Goal: Information Seeking & Learning: Learn about a topic

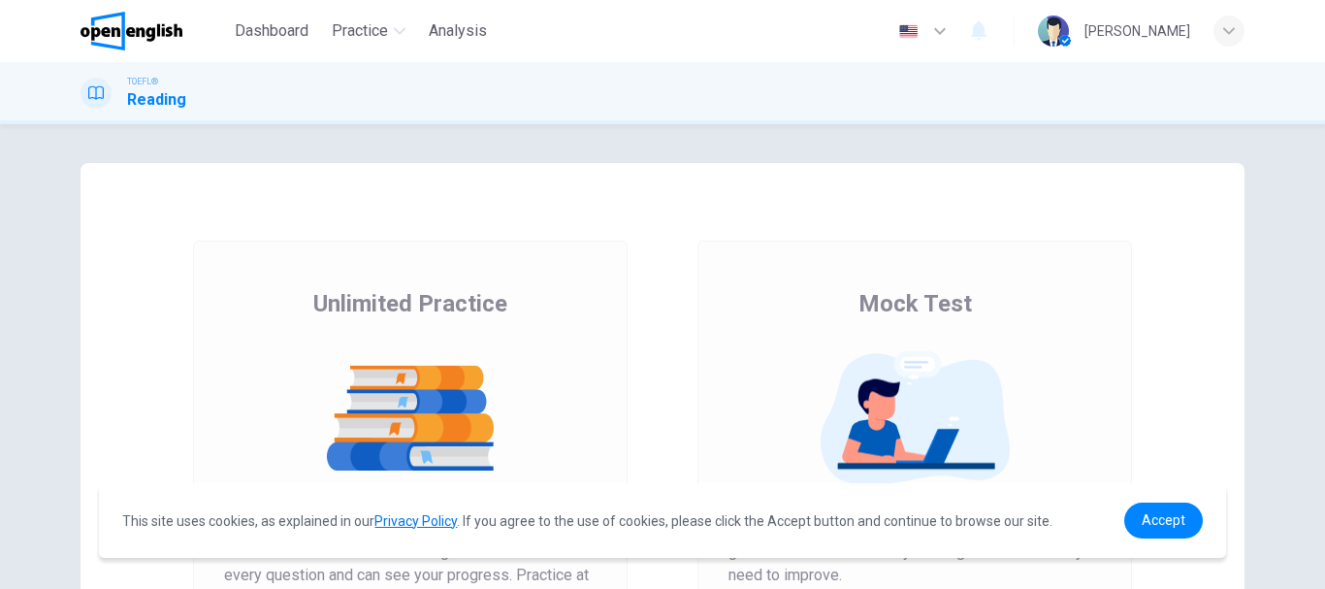
click at [391, 409] on img at bounding box center [410, 418] width 372 height 136
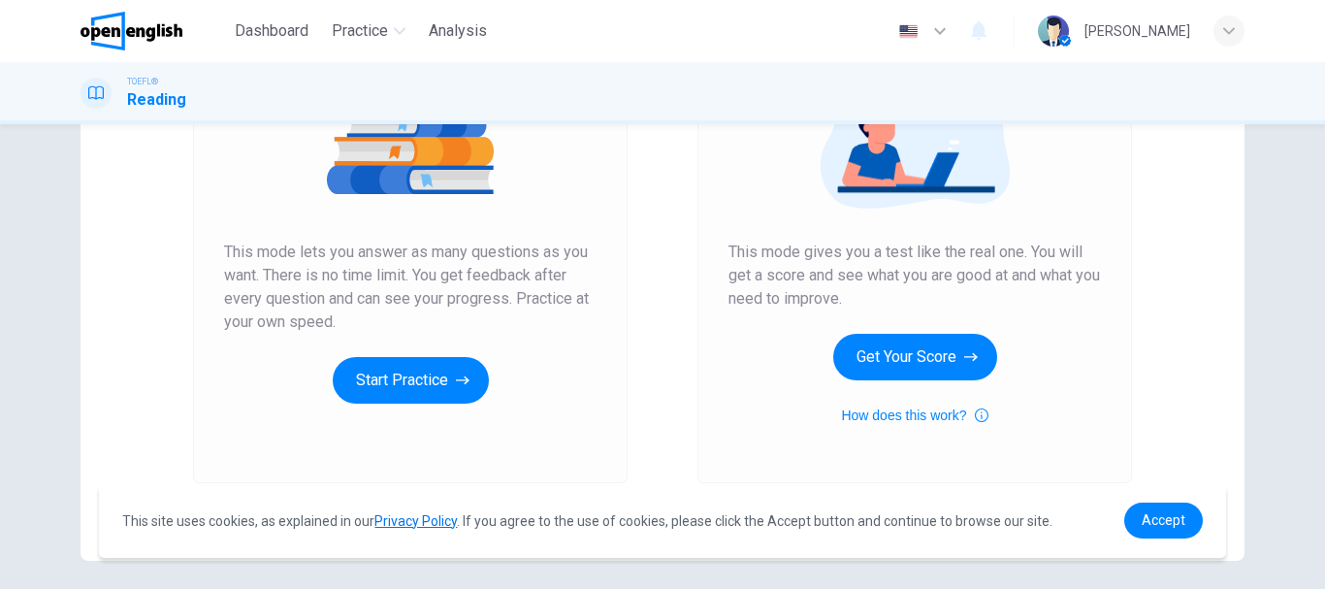
scroll to position [310, 0]
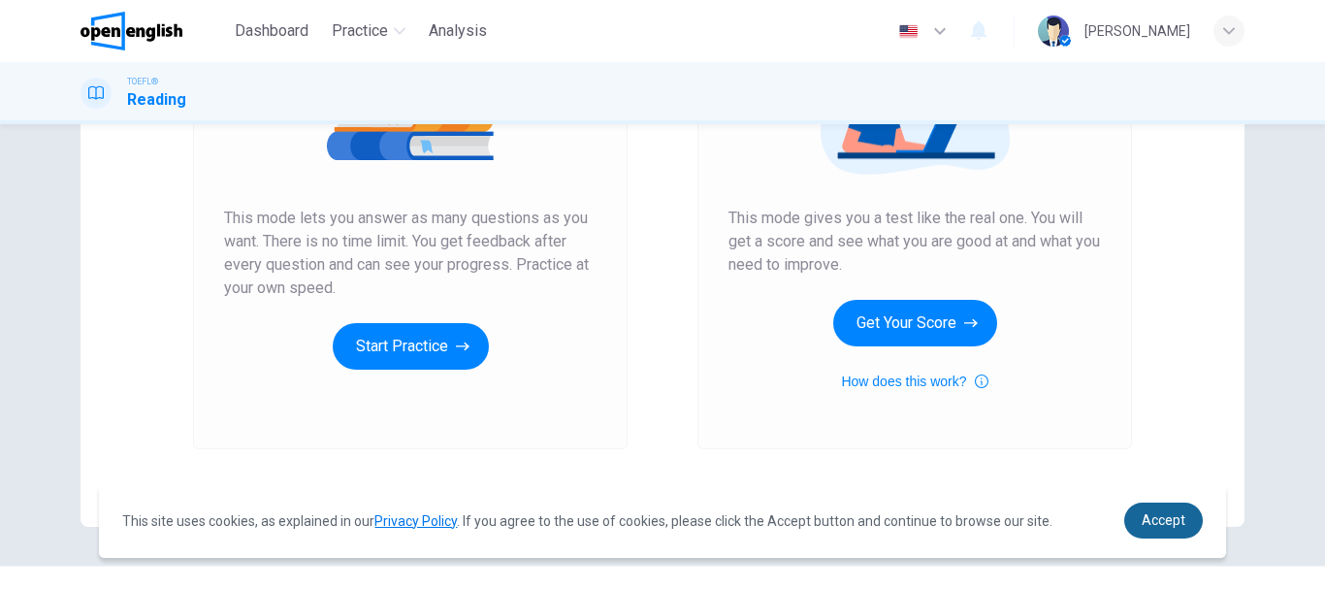
click at [1160, 517] on span "Accept" at bounding box center [1163, 520] width 44 height 16
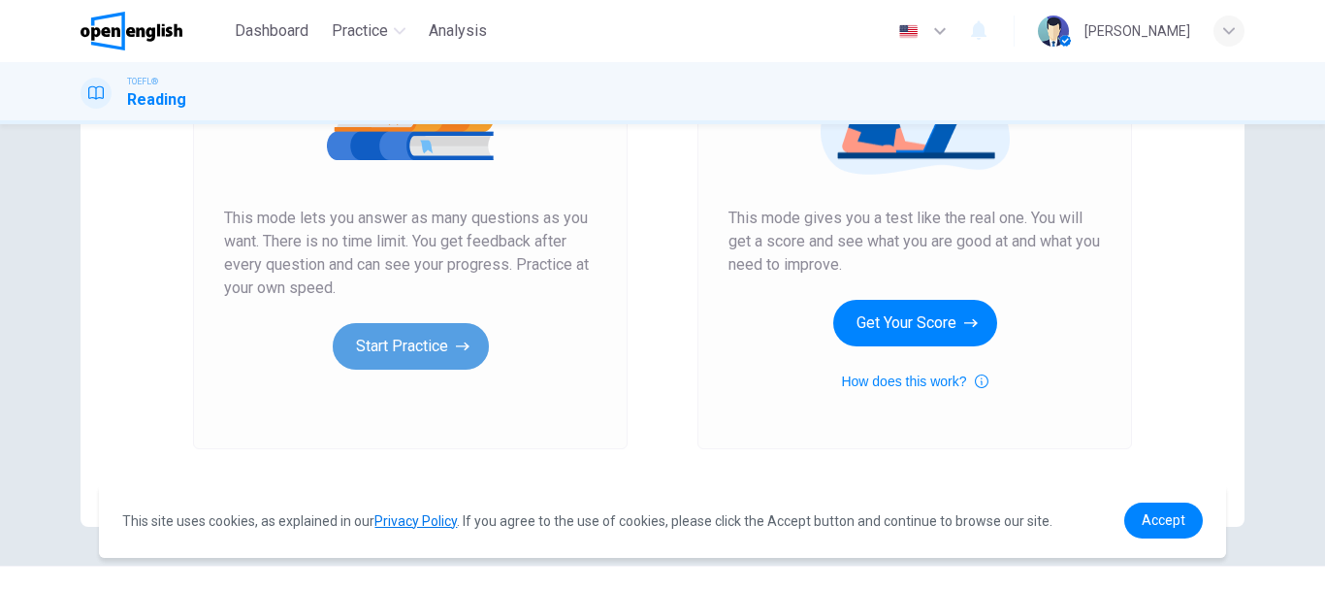
click at [389, 339] on button "Start Practice" at bounding box center [411, 346] width 156 height 47
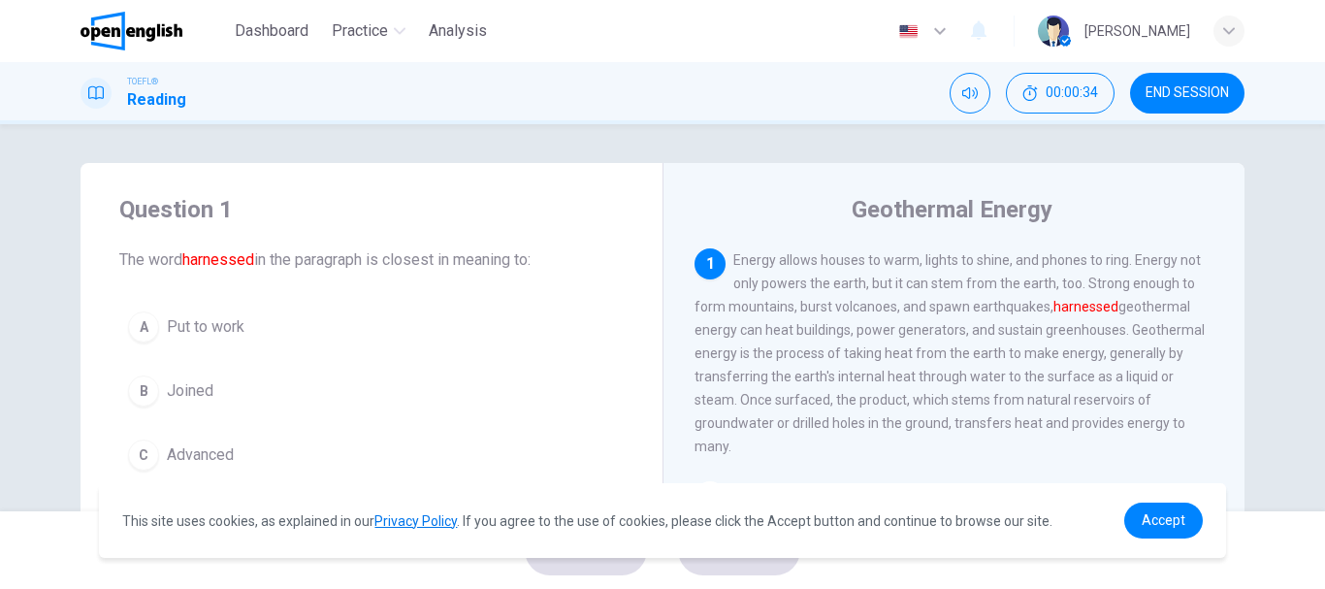
click at [209, 460] on span "Advanced" at bounding box center [200, 454] width 67 height 23
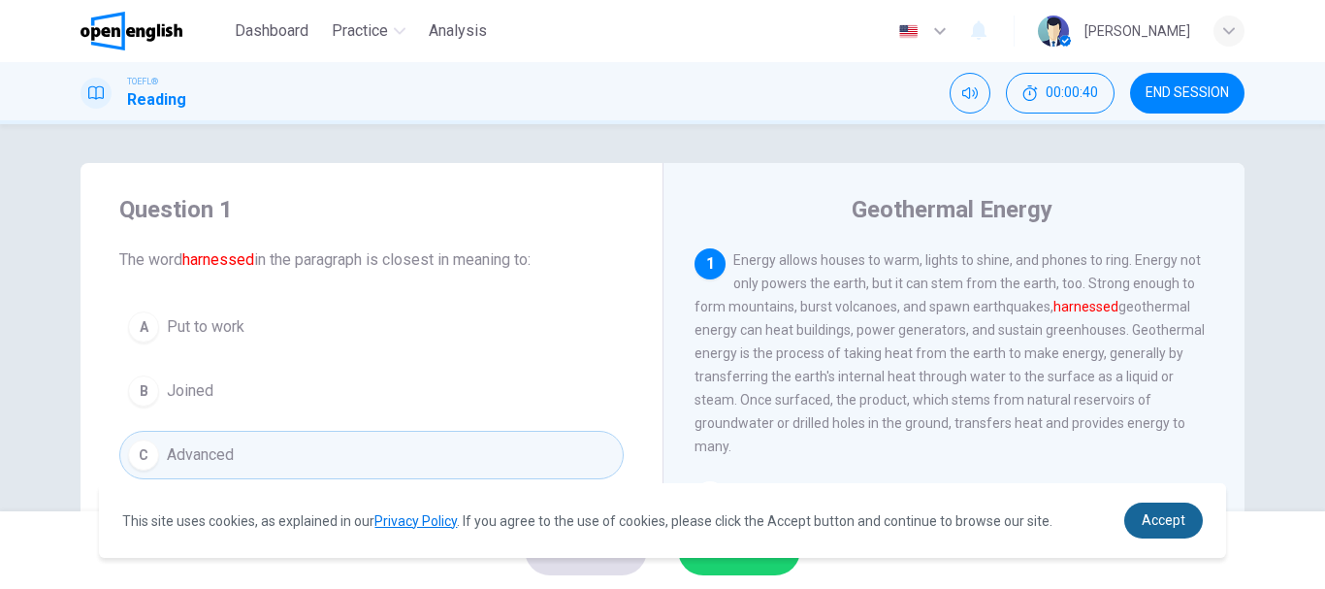
click at [1168, 521] on span "Accept" at bounding box center [1163, 520] width 44 height 16
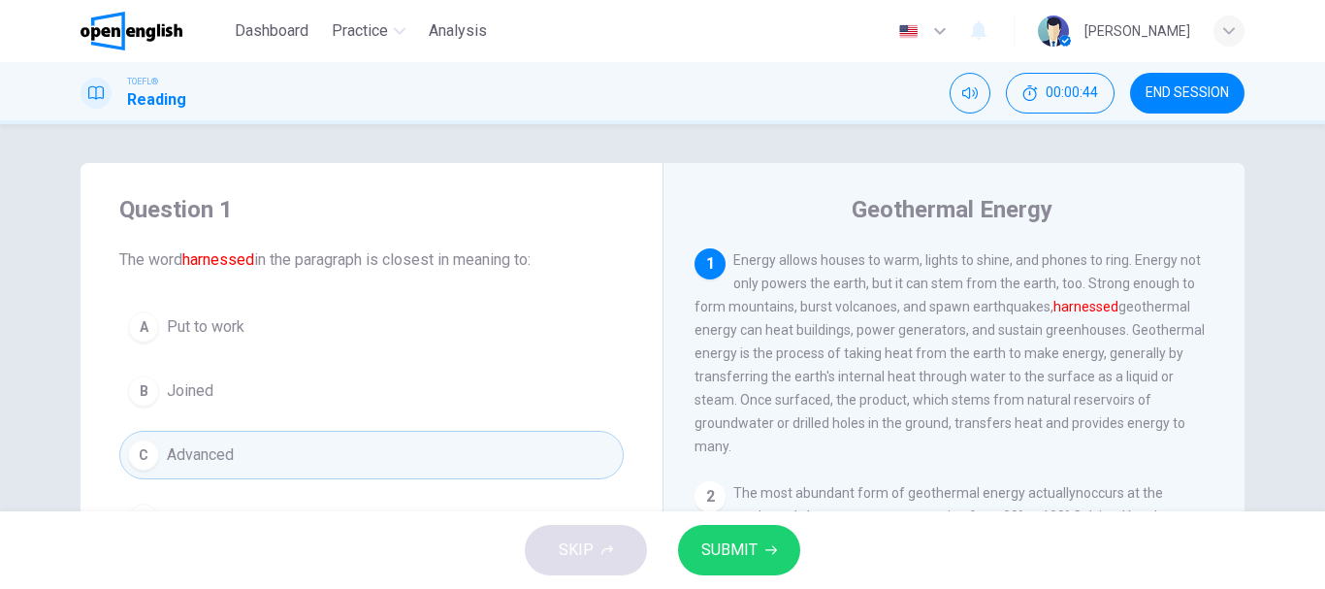
click at [736, 541] on span "SUBMIT" at bounding box center [729, 549] width 56 height 27
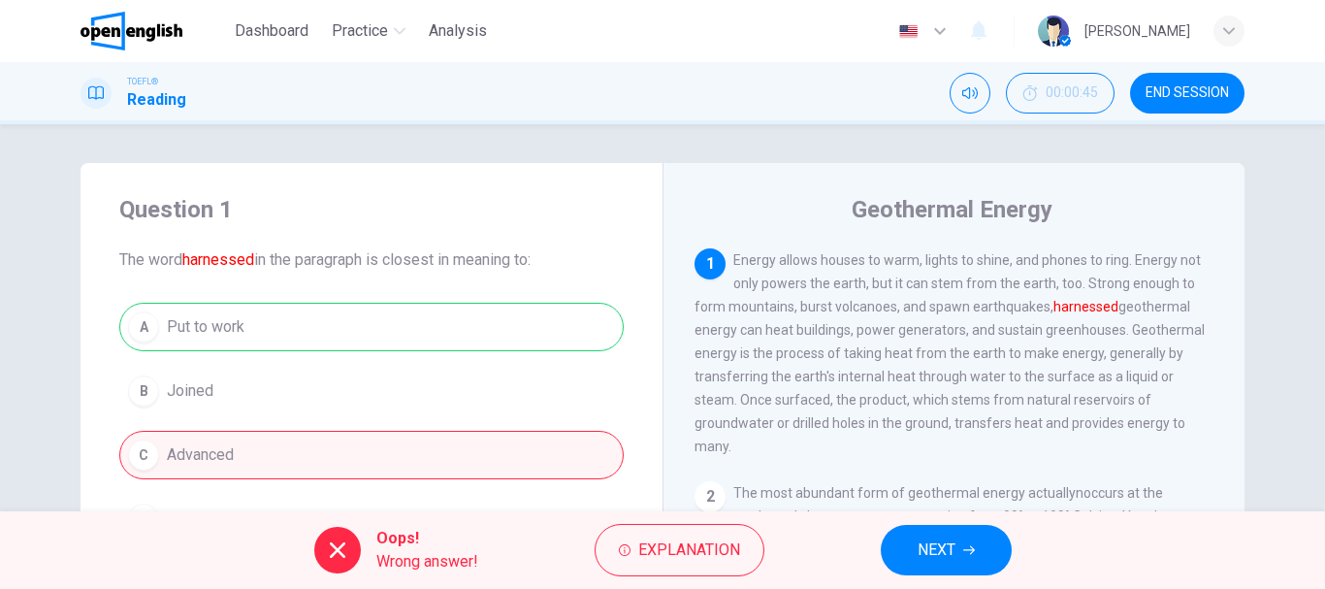
click at [961, 550] on button "NEXT" at bounding box center [946, 550] width 131 height 50
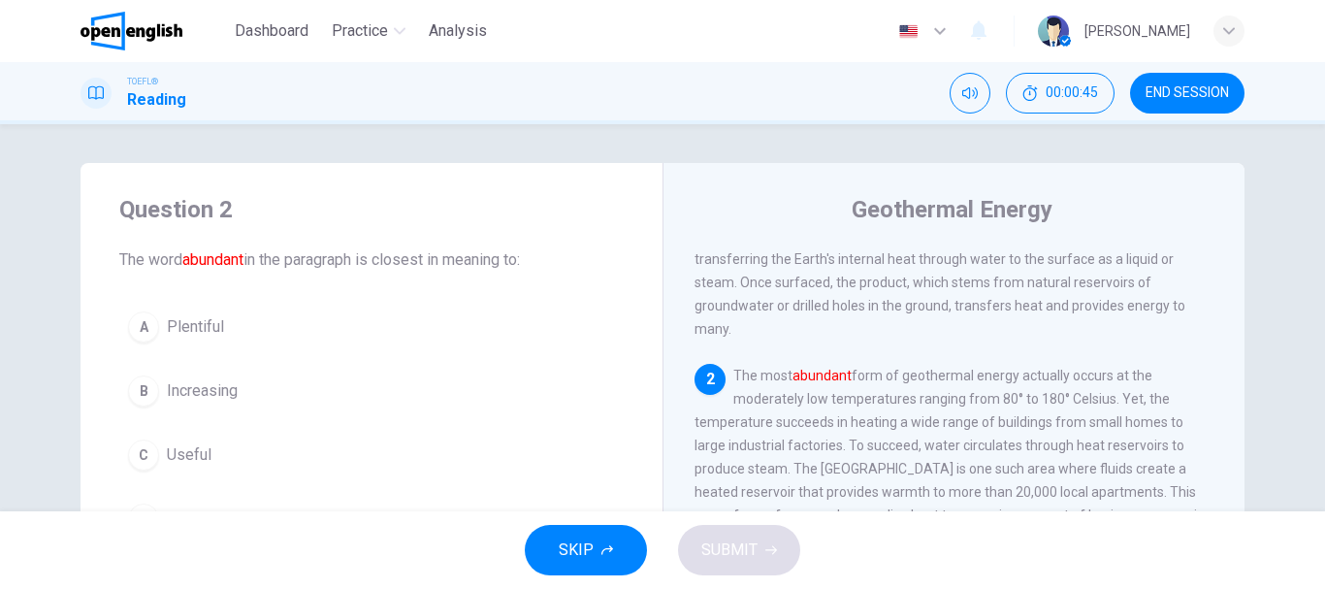
scroll to position [120, 0]
click at [194, 320] on span "Plentiful" at bounding box center [195, 326] width 57 height 23
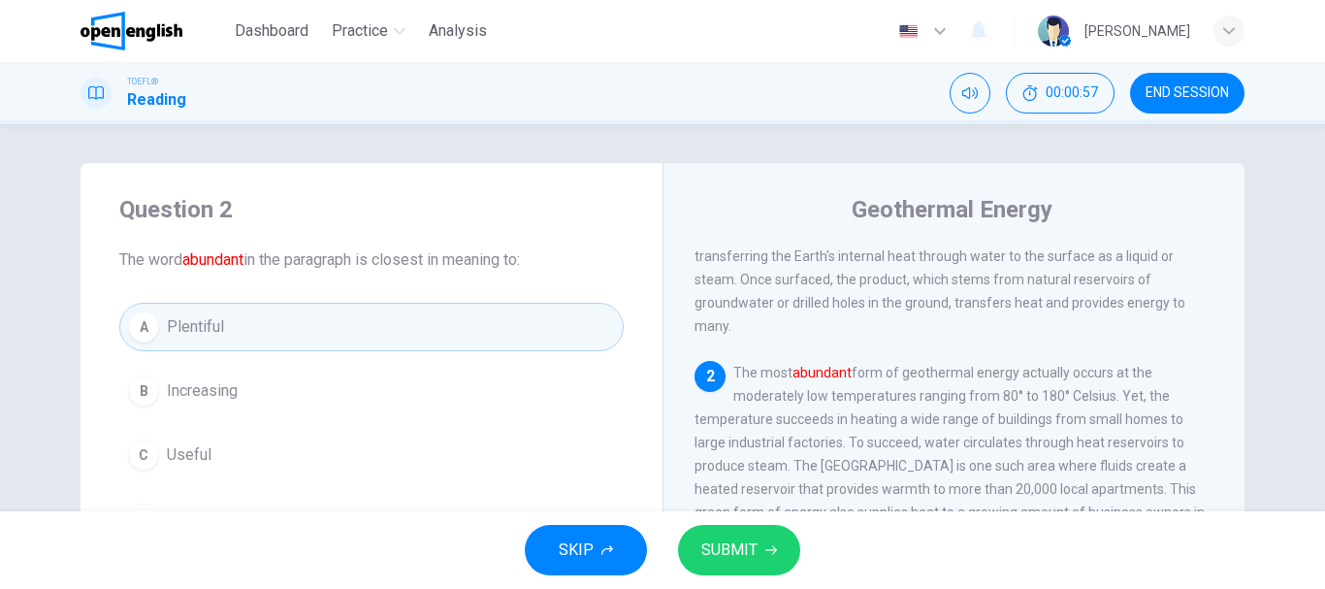
click at [722, 551] on span "SUBMIT" at bounding box center [729, 549] width 56 height 27
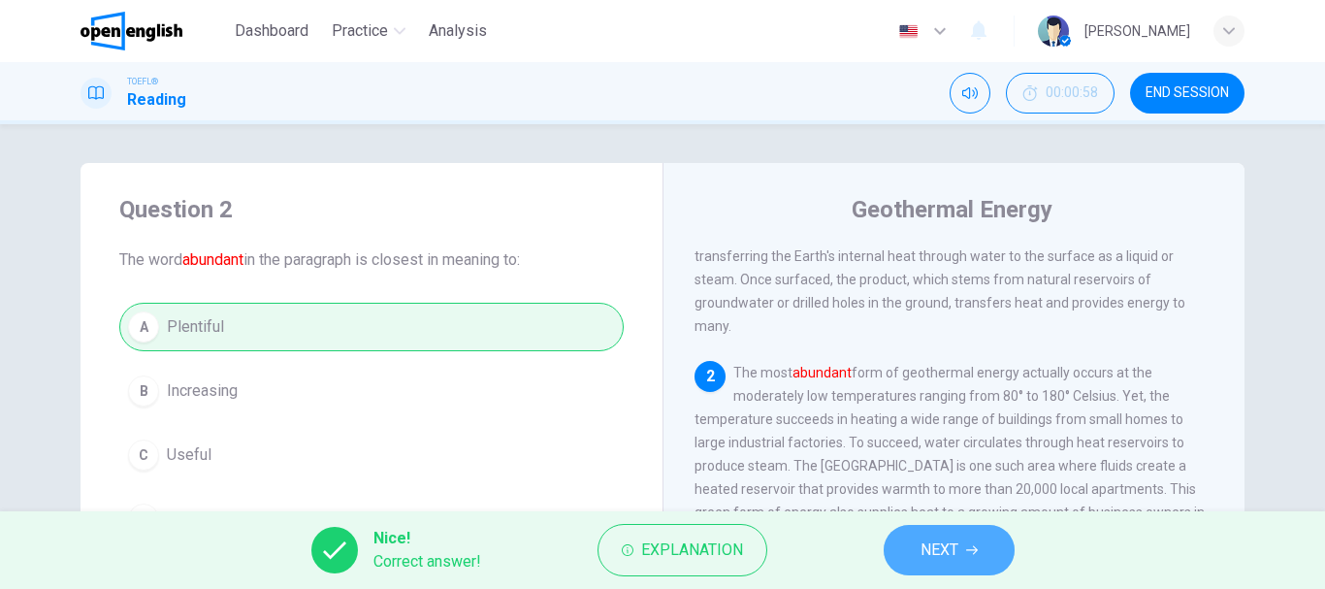
click at [901, 551] on button "NEXT" at bounding box center [948, 550] width 131 height 50
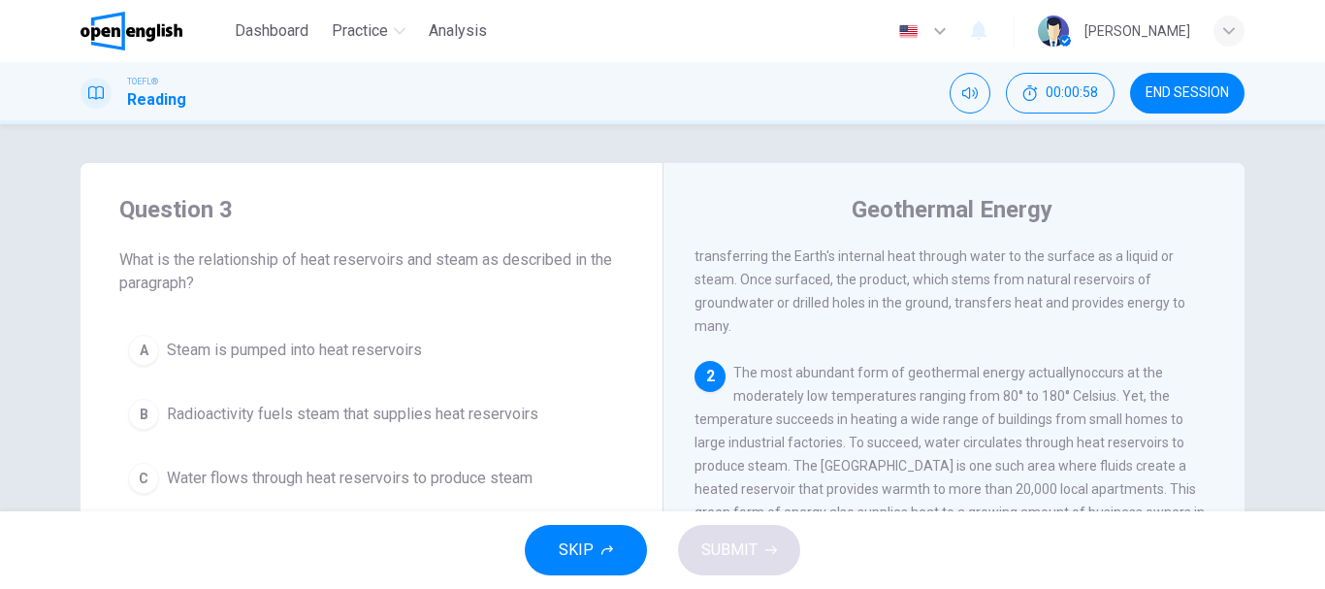
scroll to position [241, 0]
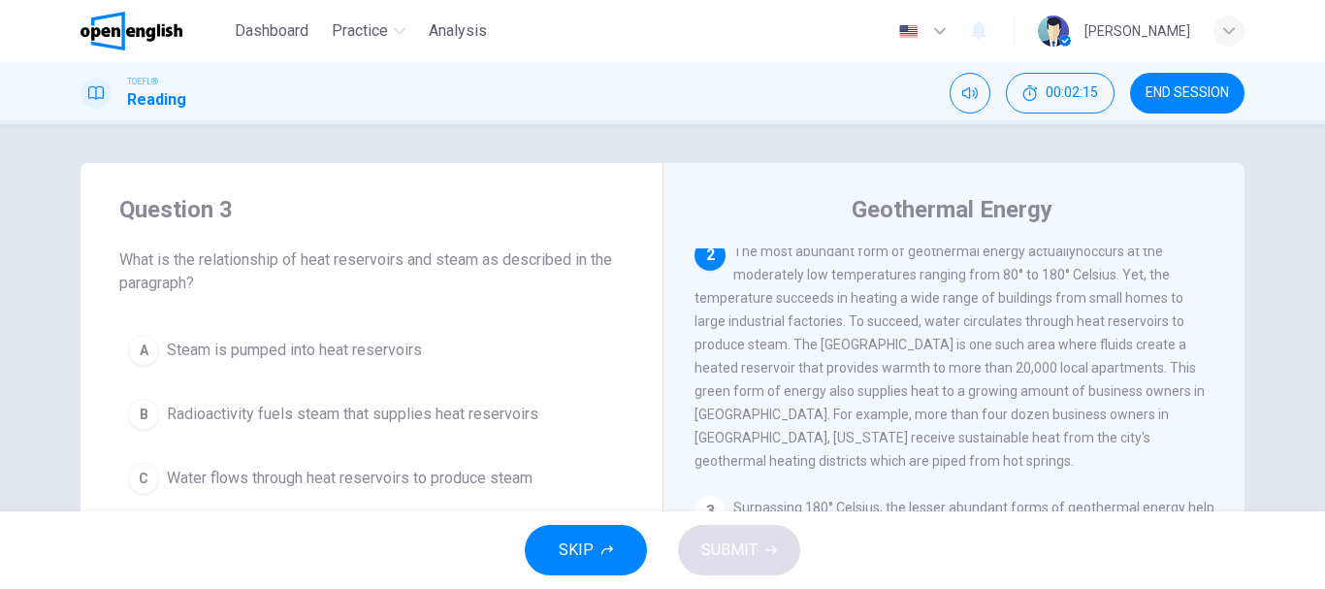
click at [558, 536] on button "SKIP" at bounding box center [586, 550] width 122 height 50
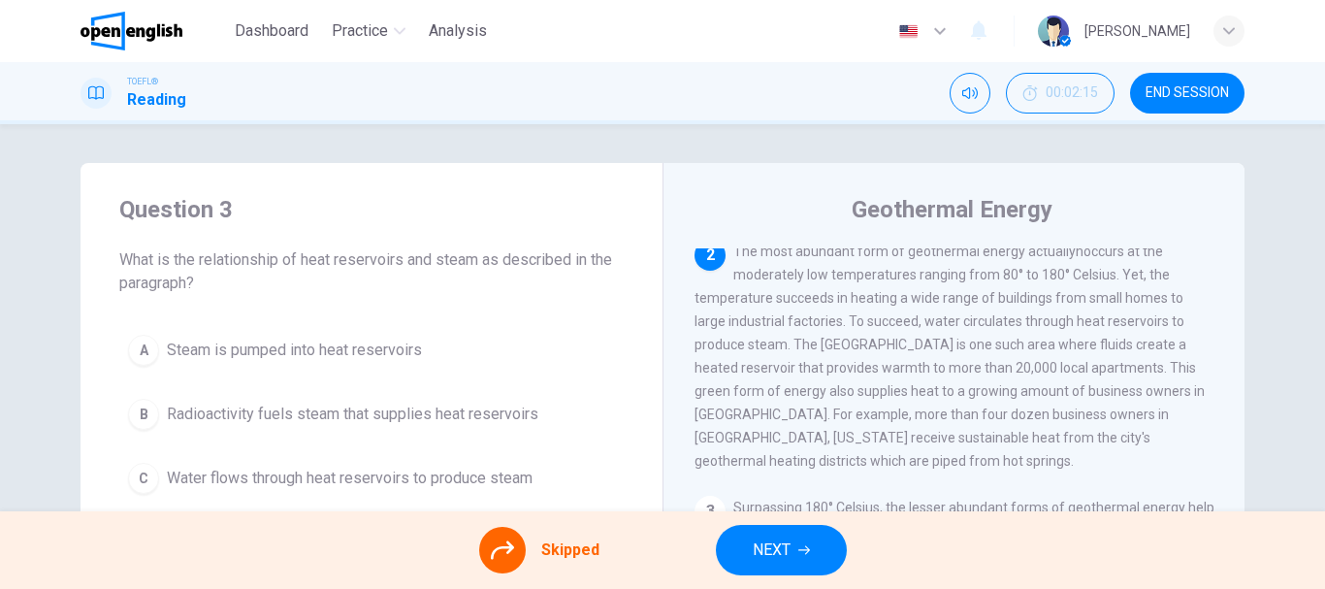
click at [203, 462] on div "A Steam is pumped into heat reservoirs B Radioactivity fuels steam that supplie…" at bounding box center [371, 446] width 504 height 240
click at [208, 474] on div "A Steam is pumped into heat reservoirs B Radioactivity fuels steam that supplie…" at bounding box center [371, 446] width 504 height 240
click at [171, 479] on div "A Steam is pumped into heat reservoirs B Radioactivity fuels steam that supplie…" at bounding box center [371, 446] width 504 height 240
click at [312, 489] on div "A Steam is pumped into heat reservoirs B Radioactivity fuels steam that supplie…" at bounding box center [371, 446] width 504 height 240
click at [1235, 336] on div "Geothermal Energy 1 Energy allows houses to warm, lights to shine, and phones t…" at bounding box center [953, 500] width 582 height 674
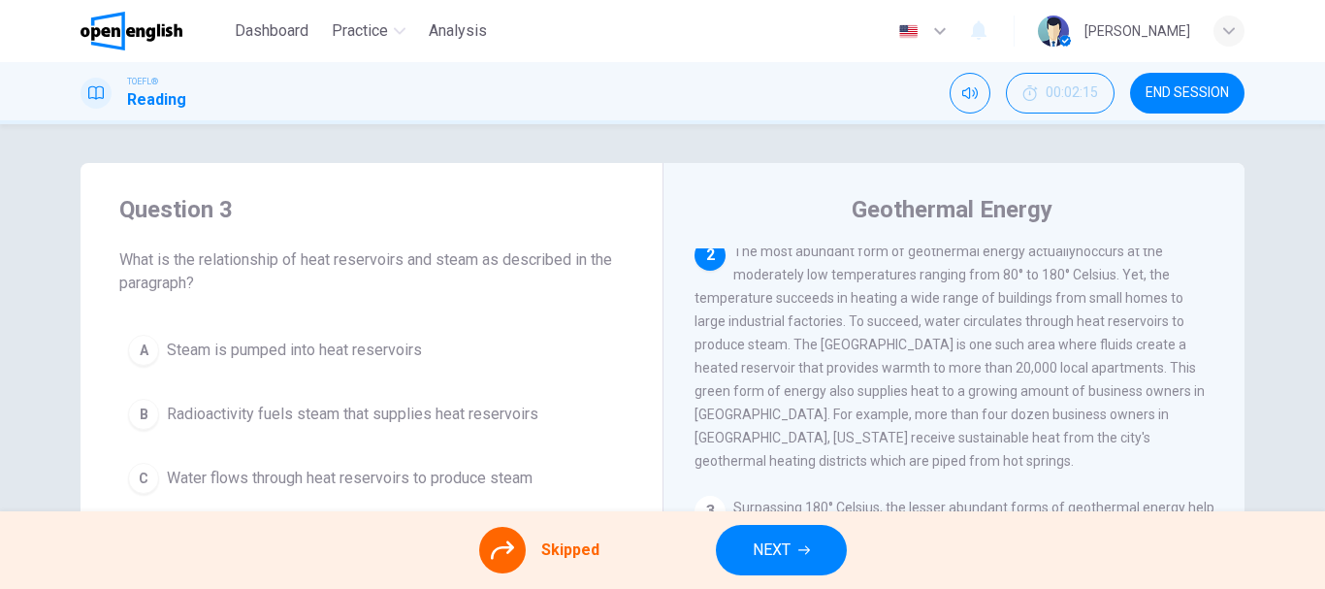
click at [457, 347] on div "A Steam is pumped into heat reservoirs B Radioactivity fuels steam that supplie…" at bounding box center [371, 446] width 504 height 240
